Goal: Task Accomplishment & Management: Use online tool/utility

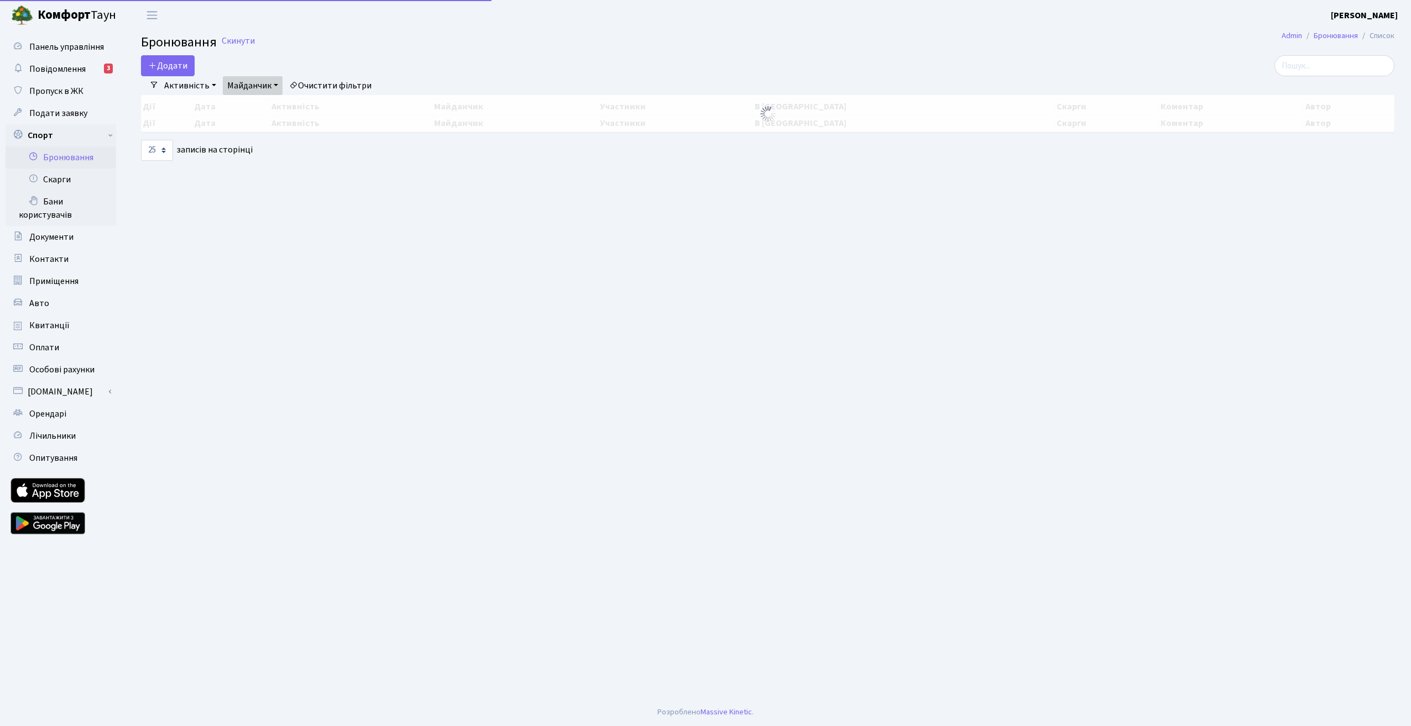
select select "25"
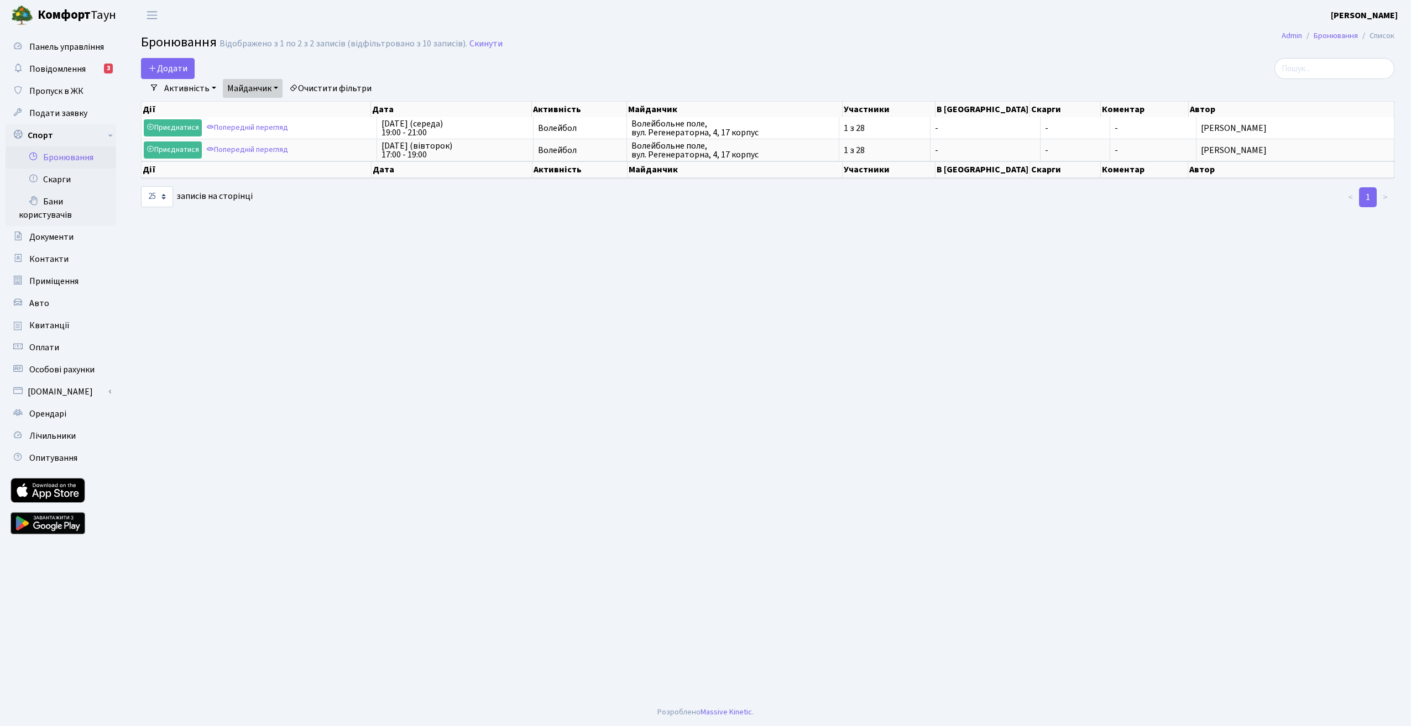
click at [201, 92] on link "Активність" at bounding box center [190, 88] width 61 height 19
click at [193, 112] on link "-" at bounding box center [208, 112] width 97 height 17
click at [263, 86] on link "Майданчик" at bounding box center [253, 88] width 60 height 19
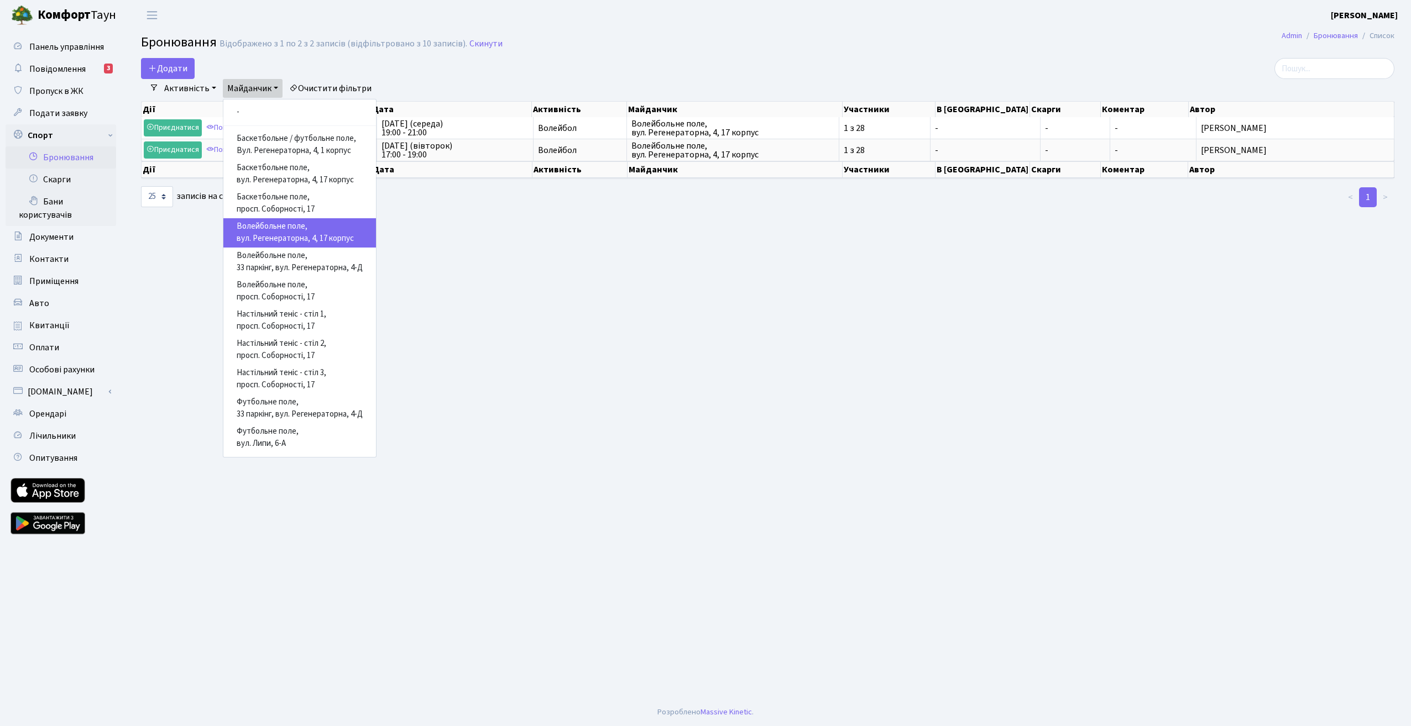
click at [263, 86] on link "Майданчик" at bounding box center [253, 88] width 60 height 19
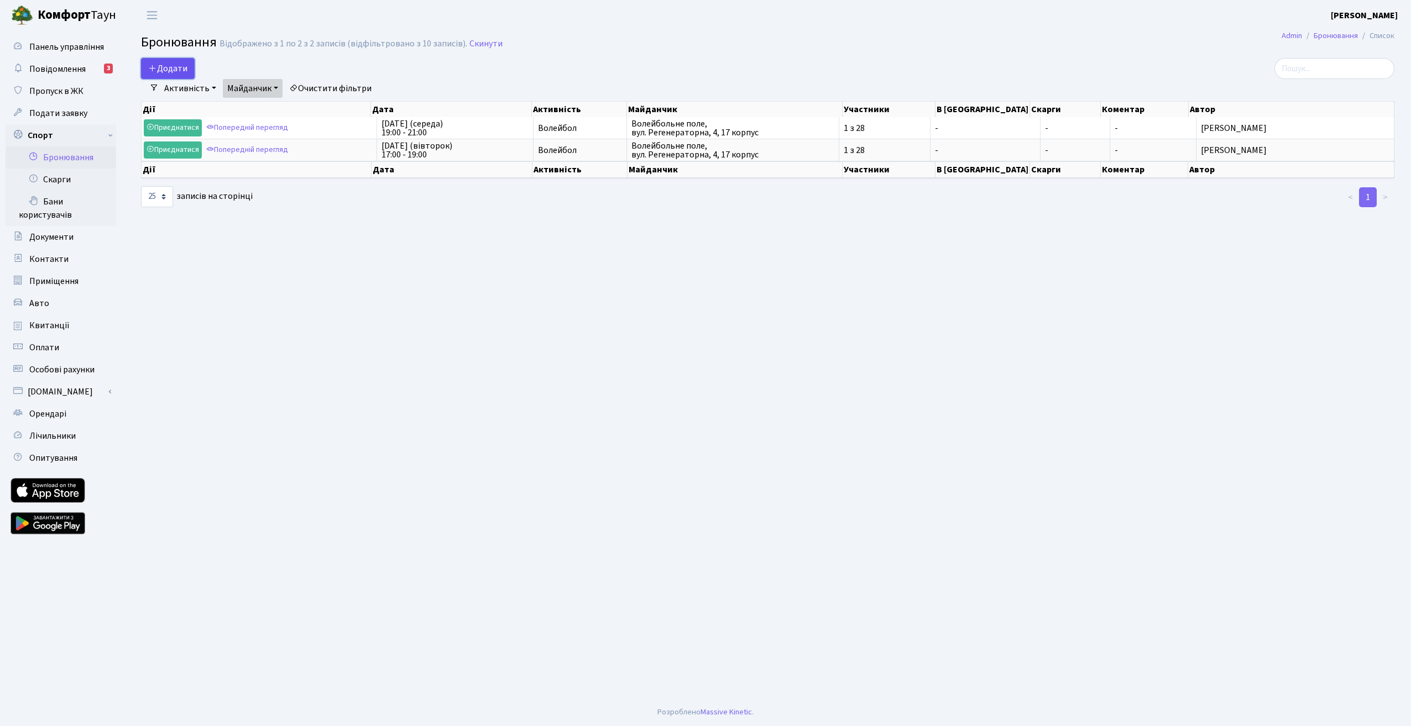
click at [170, 68] on button "Додати" at bounding box center [168, 68] width 54 height 21
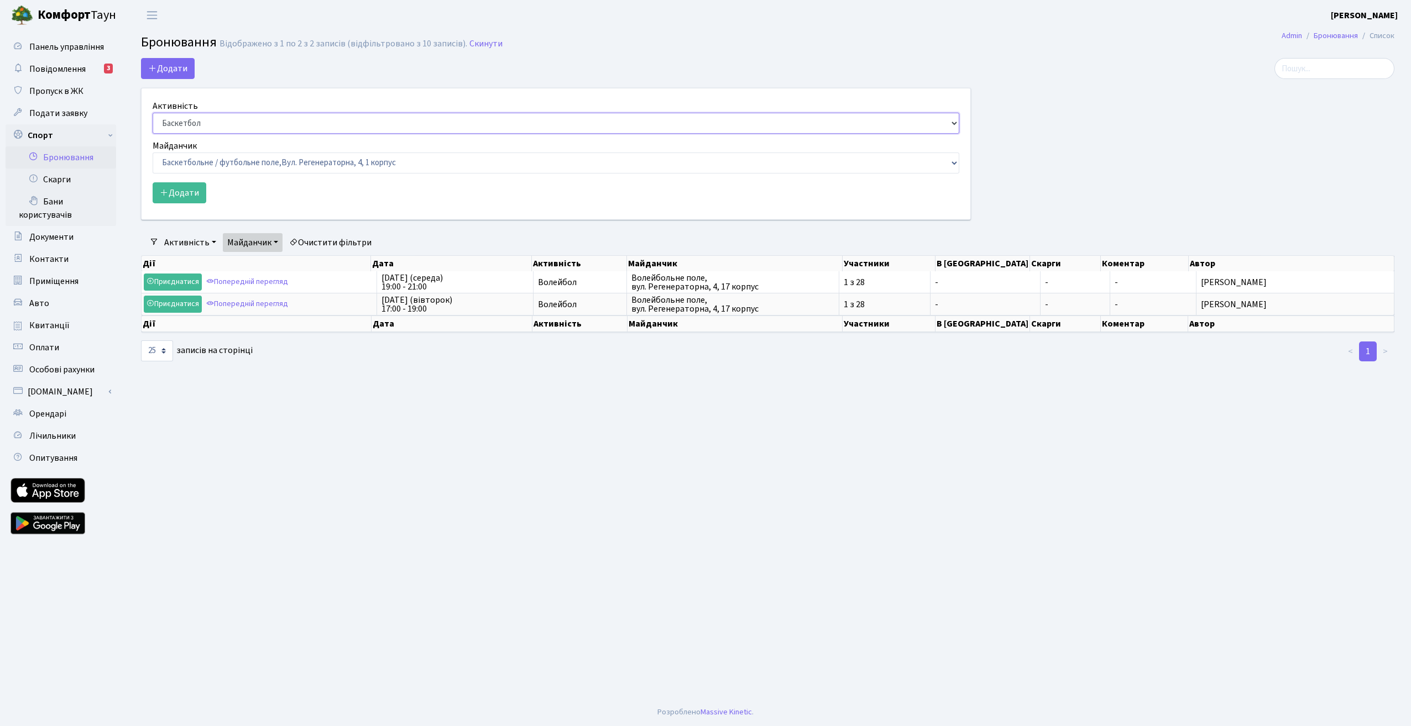
click at [947, 124] on select "Баскетбол Волейбол Йога Катання на роликах Настільний теніс Теніс Футбол Фітнес" at bounding box center [556, 123] width 807 height 21
select select "1"
click at [153, 113] on select "Баскетбол Волейбол Йога Катання на роликах Настільний теніс Теніс Футбол Фітнес" at bounding box center [556, 123] width 807 height 21
click at [683, 166] on select "Баскетбольне / футбольне поле, Вул. Регенераторна, 4, 1 корпус Баскетбольне пол…" at bounding box center [556, 163] width 807 height 21
select select "4"
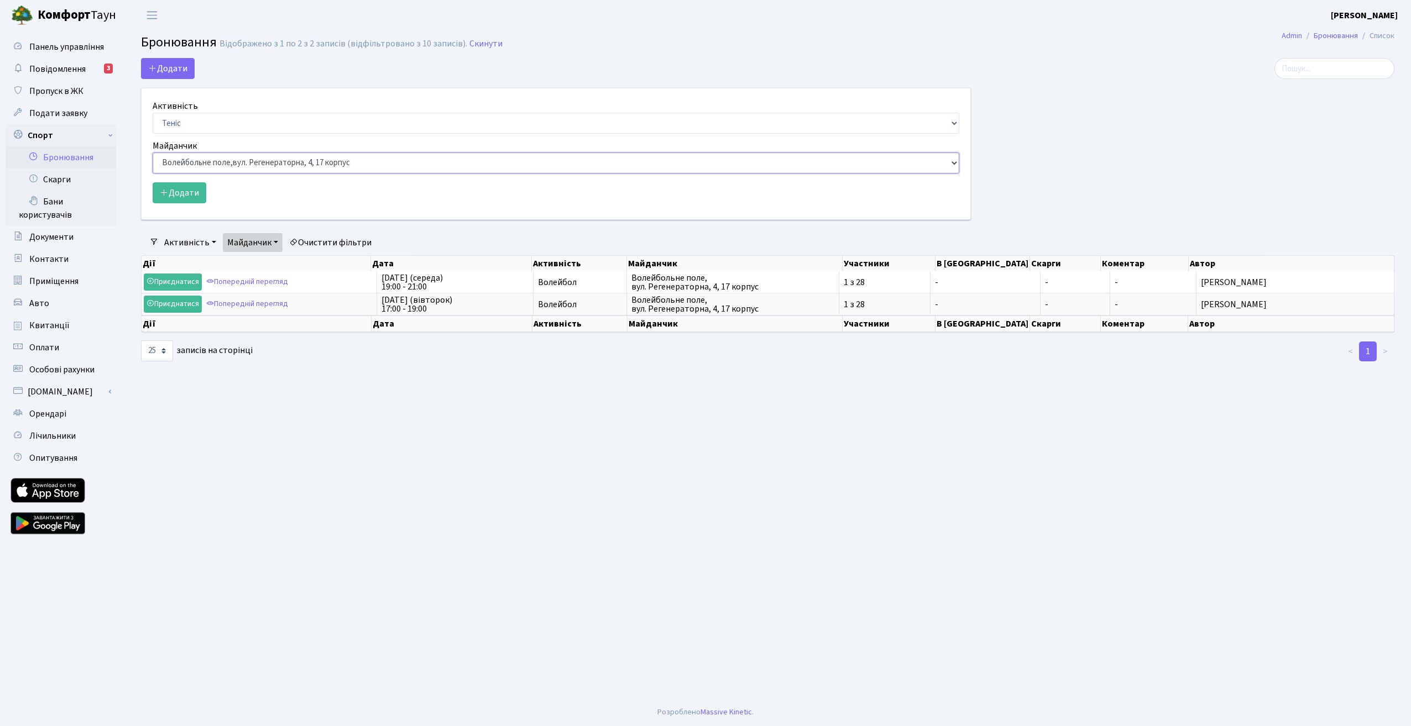
click at [153, 153] on select "Баскетбольне / футбольне поле, Вул. Регенераторна, 4, 1 корпус Баскетбольне пол…" at bounding box center [556, 163] width 807 height 21
click at [176, 193] on button "Додати" at bounding box center [180, 192] width 54 height 21
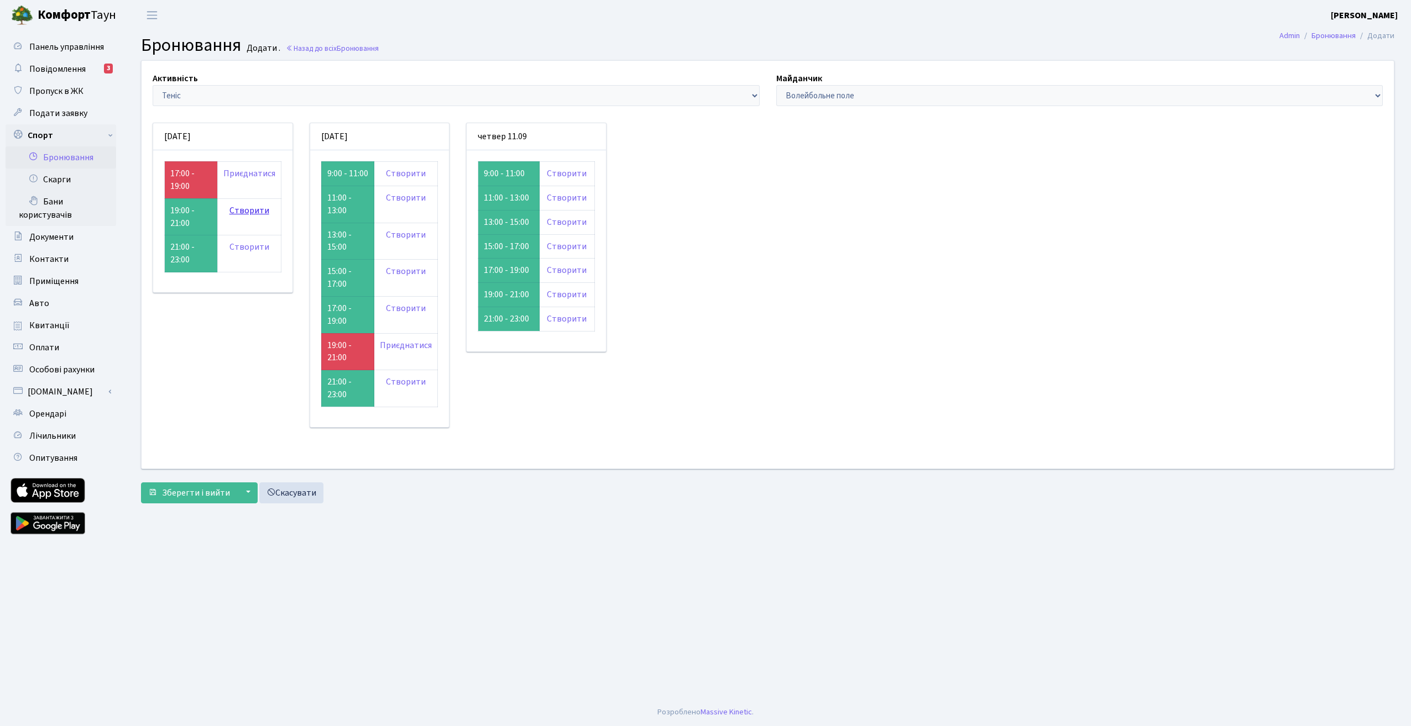
click at [253, 210] on link "Створити" at bounding box center [249, 211] width 40 height 12
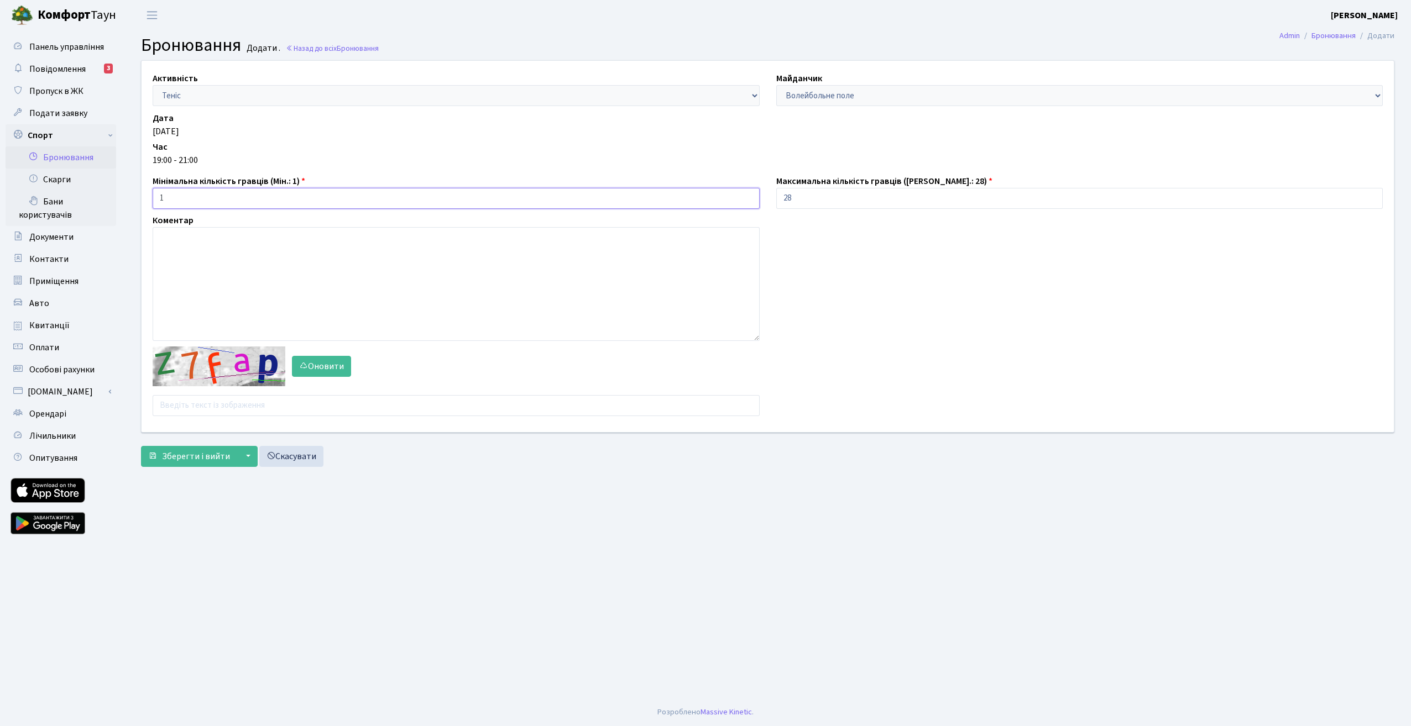
drag, startPoint x: 176, startPoint y: 198, endPoint x: 134, endPoint y: 194, distance: 42.2
click at [134, 194] on div "Активність - Баскетбол Волейбол Йога Катання на роликах Настільний теніс [PERSO…" at bounding box center [767, 247] width 1269 height 372
type input "2"
drag, startPoint x: 810, startPoint y: 198, endPoint x: 687, endPoint y: 183, distance: 124.2
click at [696, 185] on div "Активність - Баскетбол Волейбол Йога Катання на роликах Настільний теніс Теніс …" at bounding box center [767, 247] width 1269 height 372
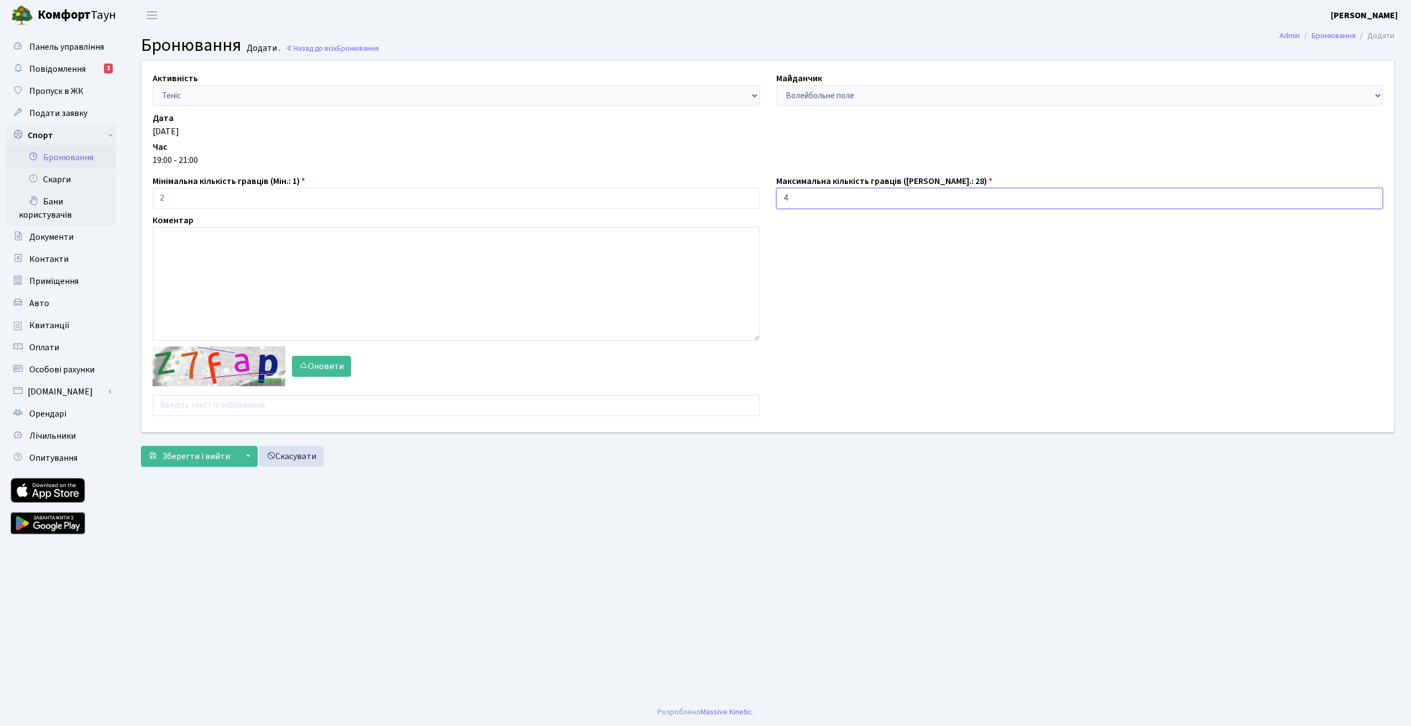
type input "4"
click at [212, 405] on input "text" at bounding box center [456, 405] width 607 height 21
type input "eabc7"
click at [209, 456] on span "Зберегти і вийти" at bounding box center [196, 457] width 68 height 12
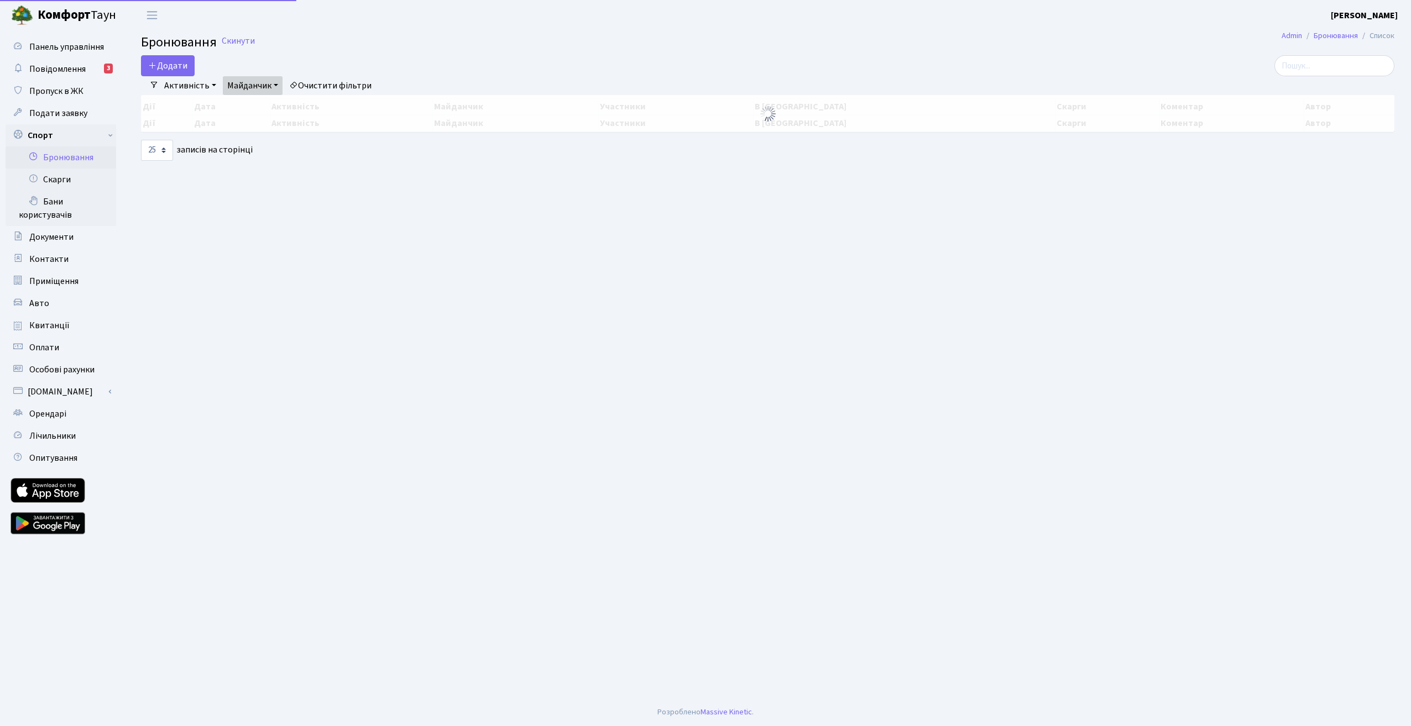
select select "25"
